Goal: Navigation & Orientation: Find specific page/section

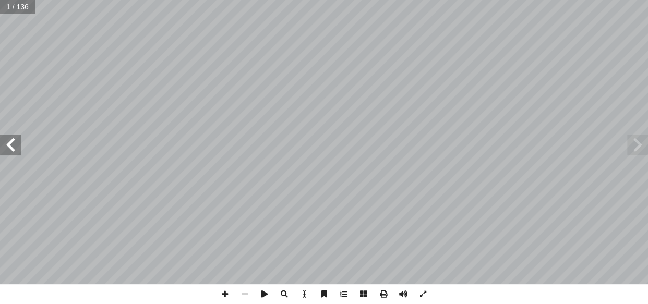
click at [8, 154] on span at bounding box center [10, 145] width 21 height 21
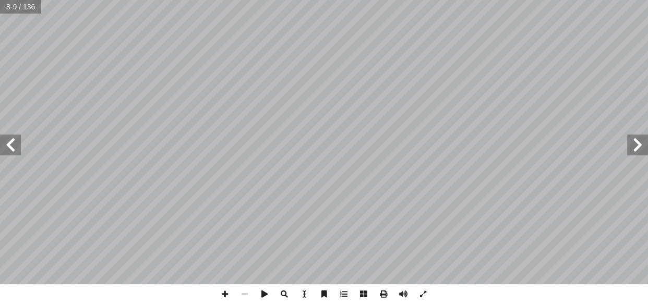
click at [8, 154] on span at bounding box center [10, 145] width 21 height 21
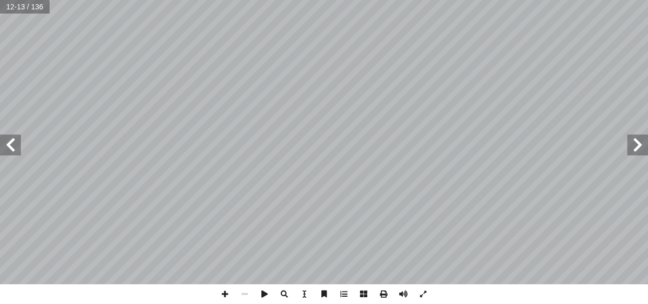
click at [8, 154] on span at bounding box center [10, 145] width 21 height 21
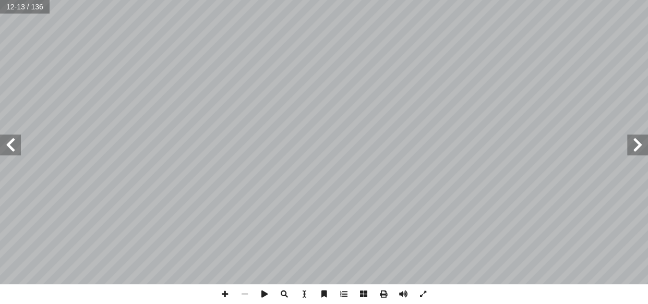
click at [8, 154] on span at bounding box center [10, 145] width 21 height 21
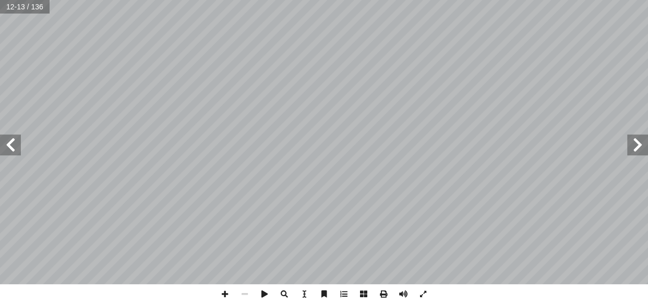
click at [8, 154] on span at bounding box center [10, 145] width 21 height 21
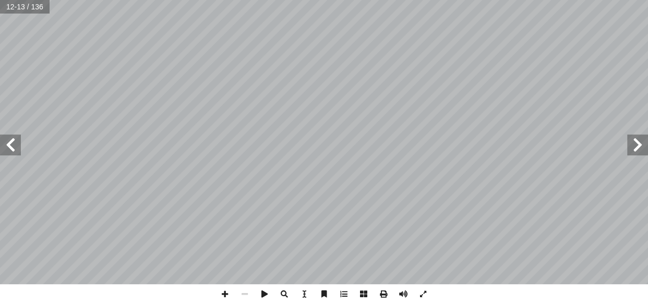
click at [8, 154] on span at bounding box center [10, 145] width 21 height 21
click at [646, 150] on span at bounding box center [637, 145] width 21 height 21
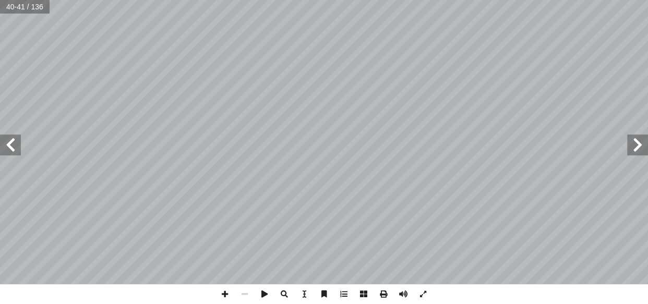
click at [646, 150] on span at bounding box center [637, 145] width 21 height 21
click at [10, 141] on span at bounding box center [10, 145] width 21 height 21
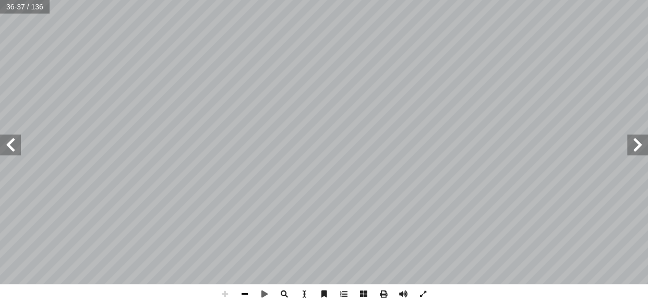
click at [240, 293] on span at bounding box center [245, 294] width 20 height 20
click at [15, 144] on span at bounding box center [10, 145] width 21 height 21
click at [642, 148] on span at bounding box center [637, 145] width 21 height 21
click at [12, 150] on span at bounding box center [10, 145] width 21 height 21
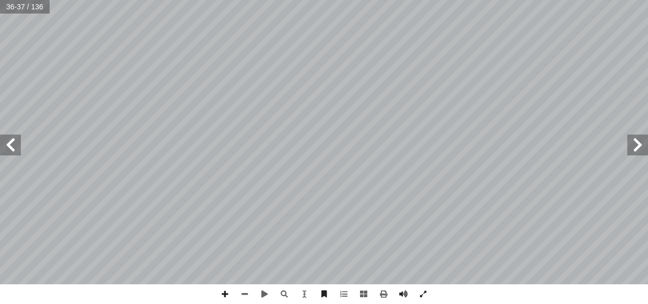
click at [634, 145] on span at bounding box center [637, 145] width 21 height 21
click at [5, 146] on span at bounding box center [10, 145] width 21 height 21
click at [11, 144] on span at bounding box center [10, 145] width 21 height 21
click at [646, 138] on span at bounding box center [637, 145] width 21 height 21
click at [396, 95] on html "الصفحة الرئيسية الصف الأول الصف الثاني الصف الثالث الصف الرابع الصف الخامس الصف…" at bounding box center [324, 47] width 648 height 95
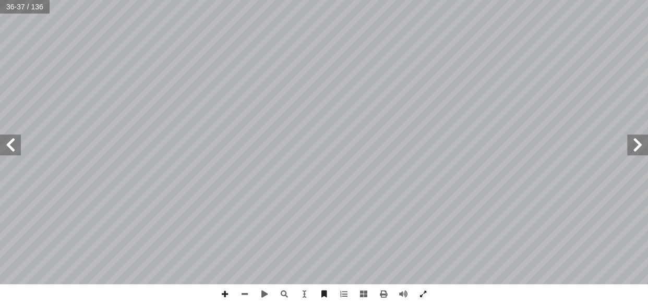
click at [6, 152] on span at bounding box center [10, 145] width 21 height 21
